Goal: Task Accomplishment & Management: Manage account settings

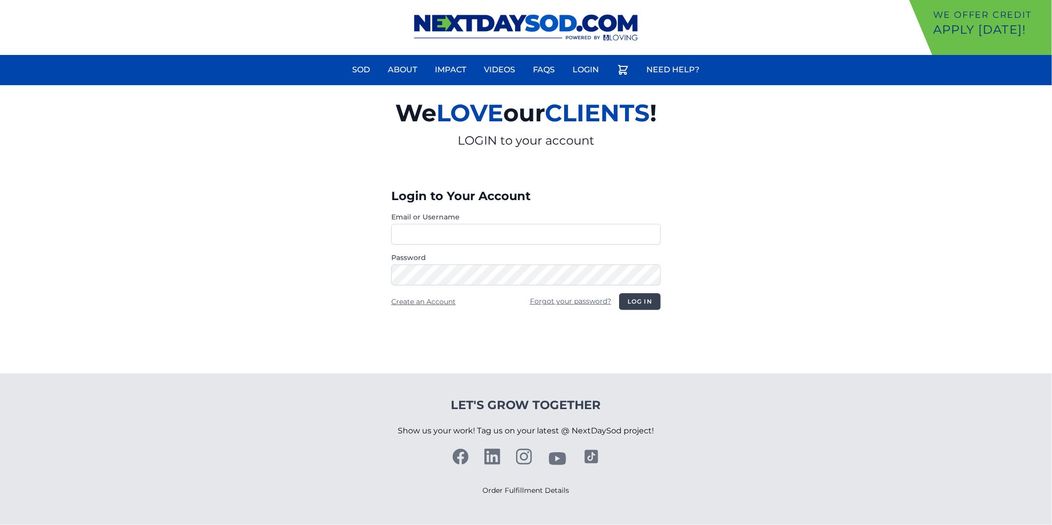
type input "**********"
click at [655, 306] on button "Log in" at bounding box center [640, 301] width 42 height 17
